Goal: Use online tool/utility: Use online tool/utility

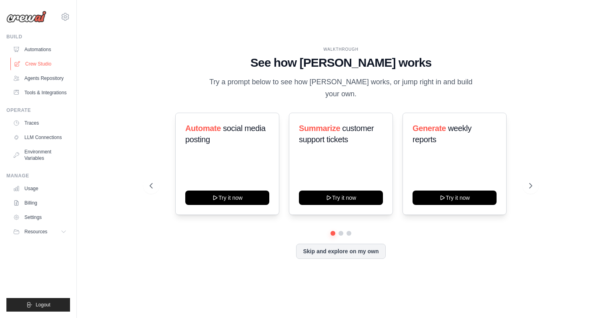
click at [46, 70] on ul "Automations Crew Studio Agents Repository Tools & Integrations" at bounding box center [40, 71] width 60 height 56
click at [44, 66] on link "Crew Studio" at bounding box center [40, 64] width 60 height 13
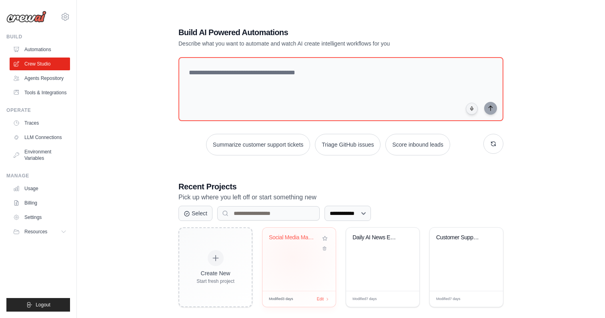
click at [292, 257] on div "Social Media Management & Content A..." at bounding box center [298, 259] width 73 height 63
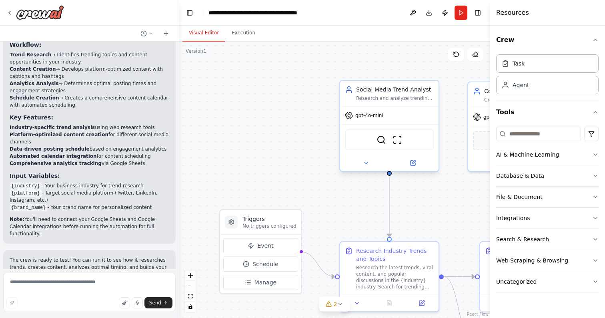
scroll to position [920, 0]
click at [409, 163] on button at bounding box center [412, 163] width 45 height 10
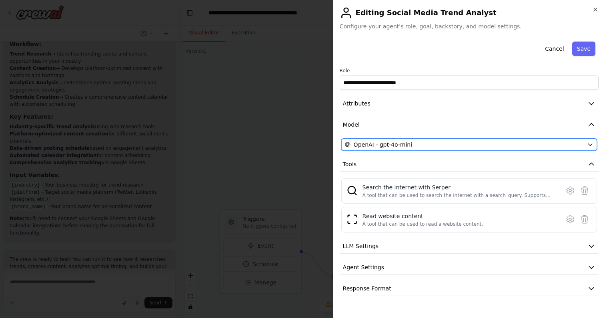
click at [400, 143] on span "OpenAI - gpt-4o-mini" at bounding box center [383, 145] width 58 height 8
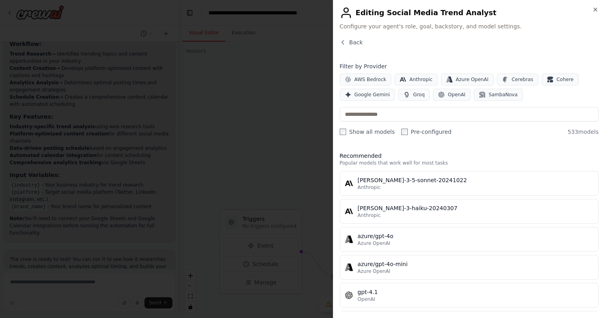
click at [352, 130] on label "Show all models" at bounding box center [367, 132] width 55 height 8
